Goal: Check status: Check status

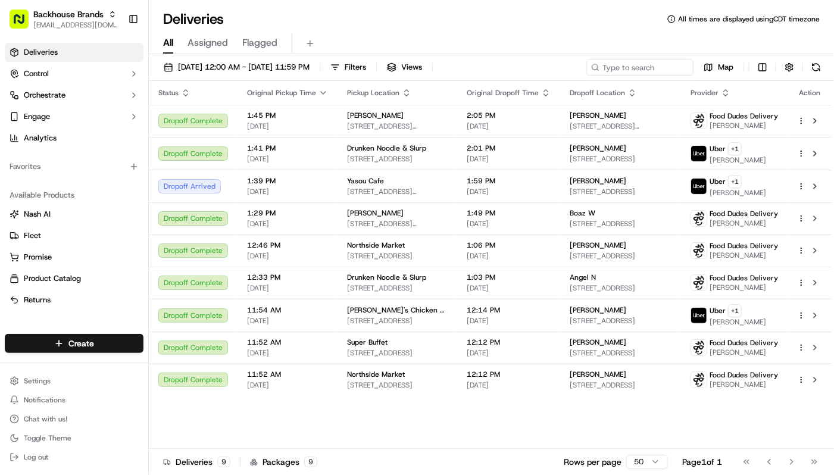
click at [493, 26] on div "Deliveries All times are displayed using CDT timezone" at bounding box center [491, 19] width 685 height 19
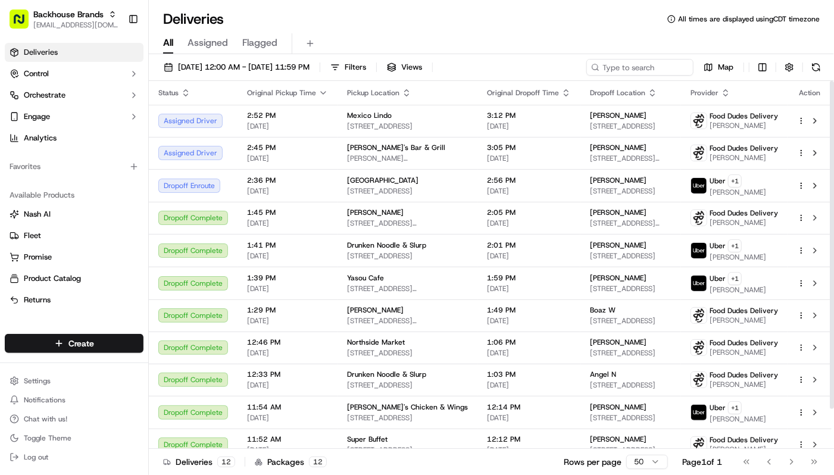
click at [511, 34] on div "All Assigned Flagged" at bounding box center [491, 43] width 685 height 21
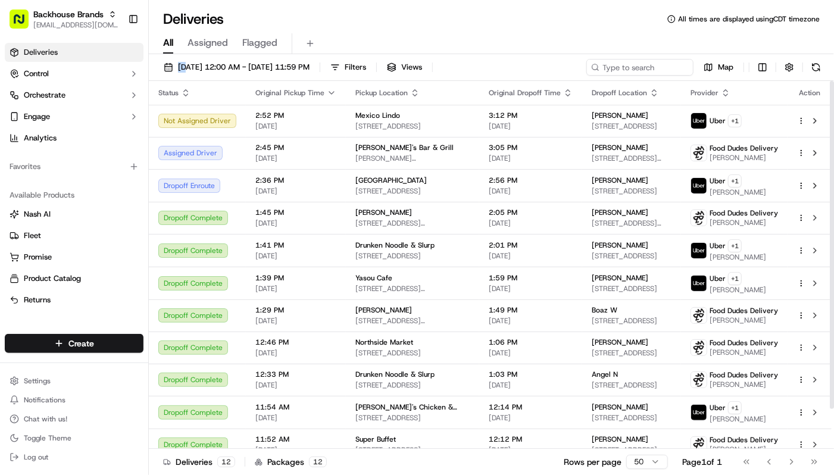
click at [565, 32] on div "All Assigned Flagged" at bounding box center [491, 42] width 685 height 26
click at [430, 20] on div "Deliveries All times are displayed using CDT timezone" at bounding box center [491, 19] width 685 height 19
click at [440, 10] on div "Deliveries All times are displayed using CDT timezone" at bounding box center [491, 19] width 685 height 19
click at [447, 40] on div "All Assigned Flagged" at bounding box center [491, 43] width 685 height 21
click at [442, 37] on div "All Assigned Flagged" at bounding box center [491, 43] width 685 height 21
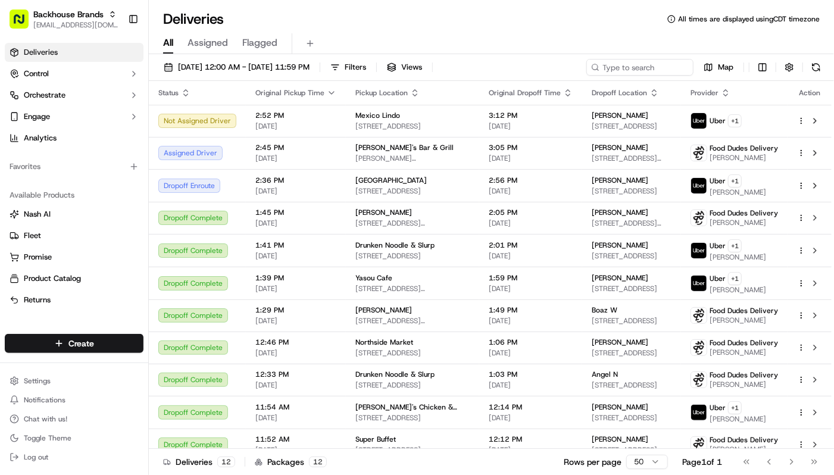
click at [412, 19] on div "Deliveries All times are displayed using CDT timezone" at bounding box center [491, 19] width 685 height 19
click at [602, 46] on div "All Assigned Flagged" at bounding box center [491, 43] width 685 height 21
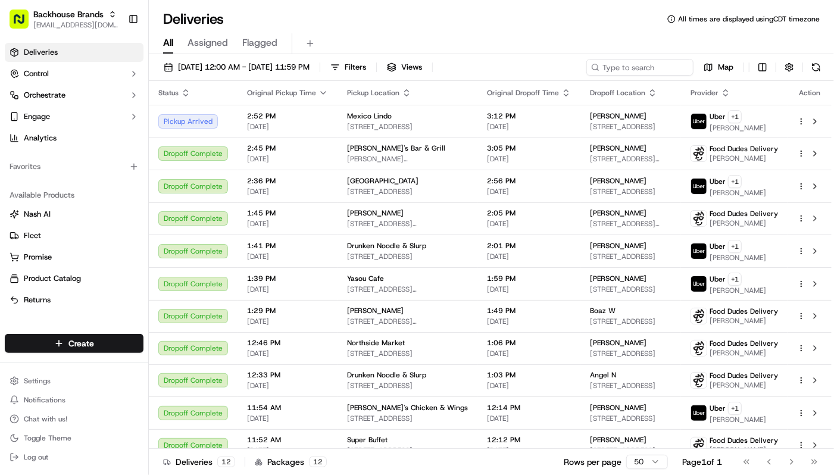
click at [598, 27] on div "Deliveries All times are displayed using CDT timezone" at bounding box center [491, 19] width 685 height 19
click at [410, 32] on div "All Assigned Flagged" at bounding box center [491, 42] width 685 height 26
